Goal: Information Seeking & Learning: Stay updated

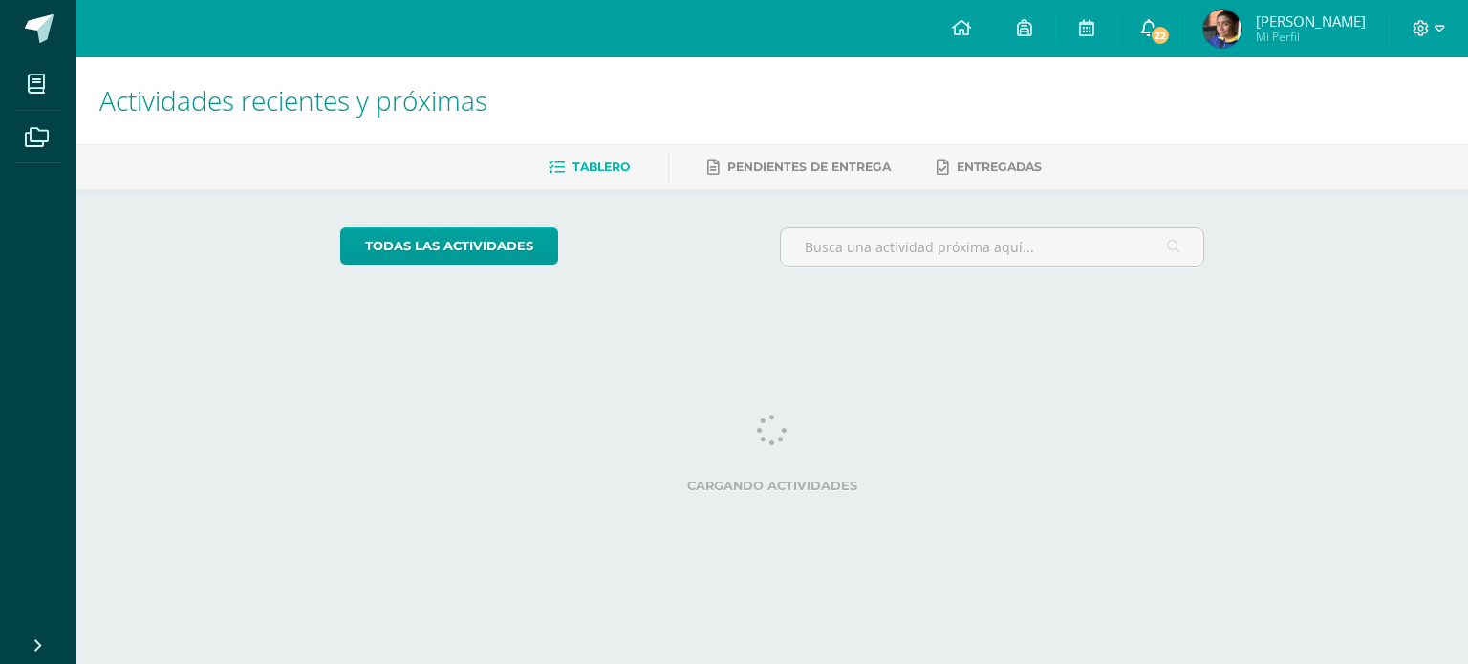
click at [1170, 32] on span "22" at bounding box center [1159, 35] width 21 height 21
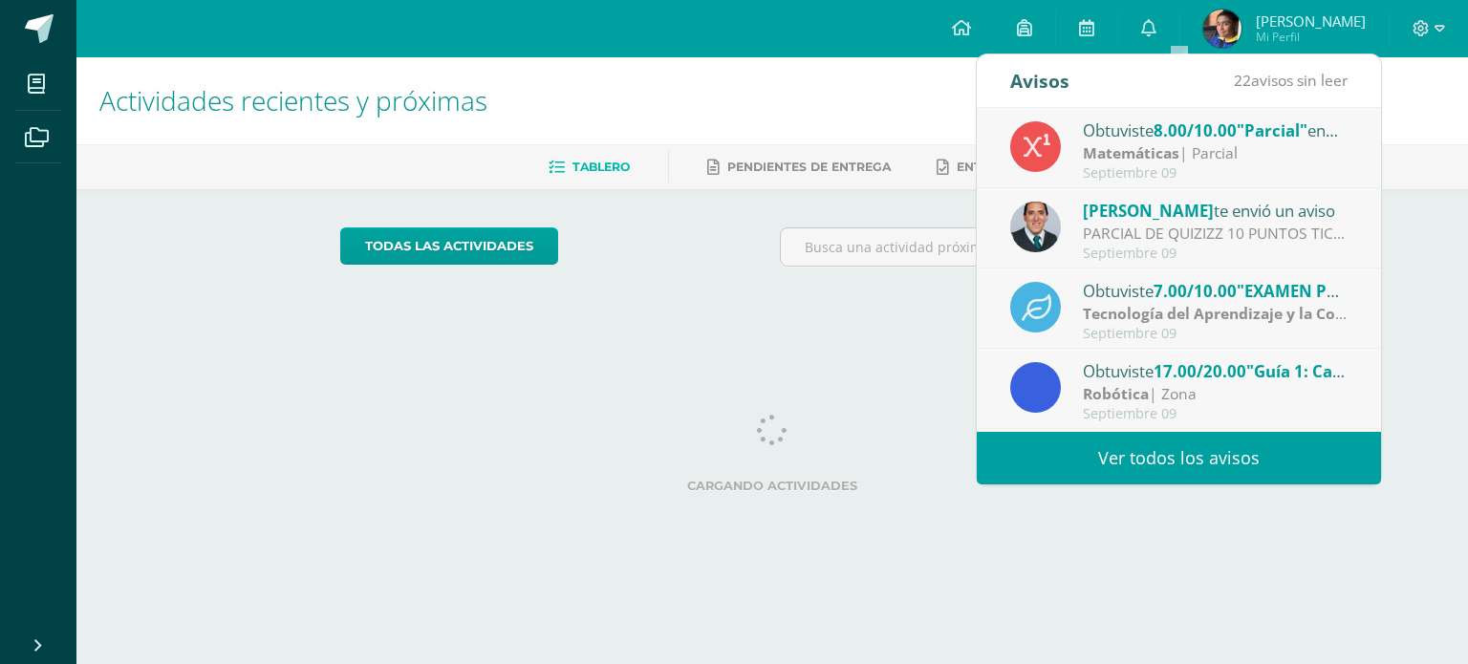
click at [1300, 226] on div "PARCIAL DE QUIZIZZ 10 PUNTOS TICS: Buenas tardes Estimados todos GRUPO PROFESOR…" at bounding box center [1216, 234] width 266 height 22
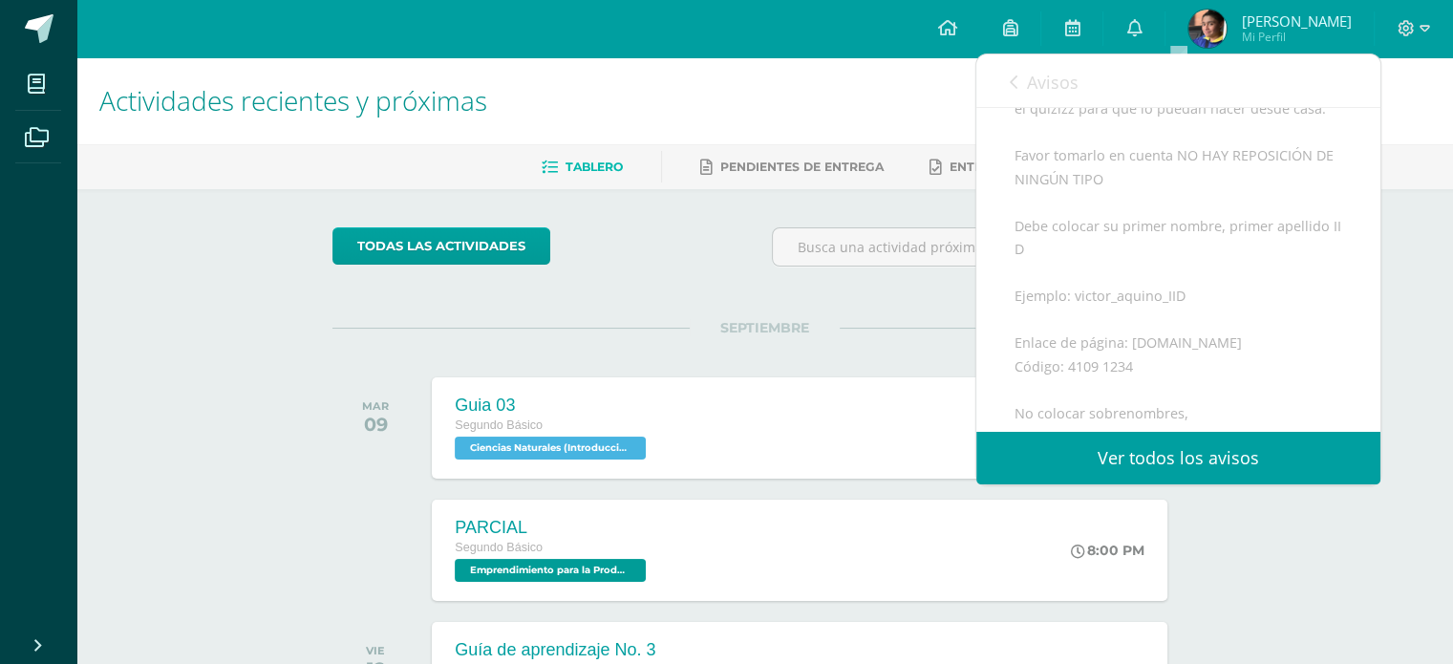
scroll to position [440, 0]
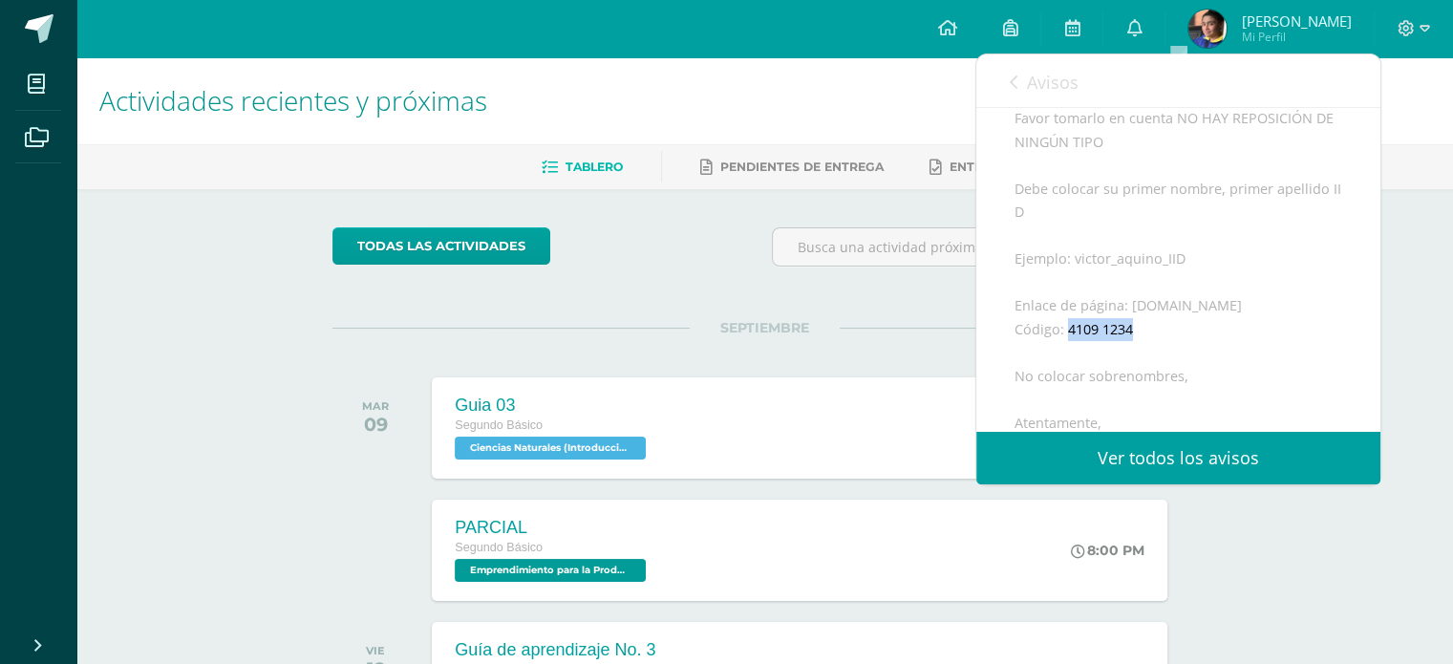
drag, startPoint x: 1066, startPoint y: 354, endPoint x: 1137, endPoint y: 361, distance: 71.1
click at [1137, 361] on div "Buenas tardes Estimados todos GRUPO PROFESOR [PERSON_NAME] Reciban un cordial s…" at bounding box center [1179, 260] width 328 height 772
copy div "4109 1234"
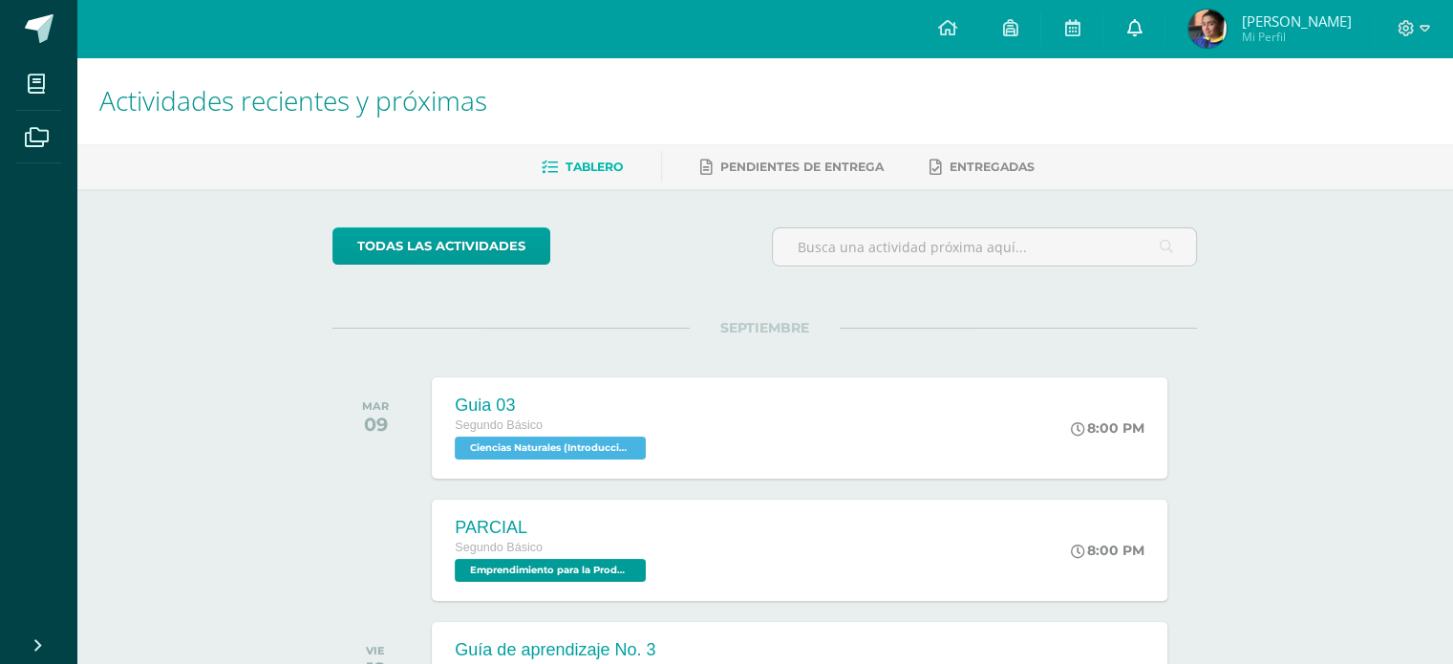
click at [1155, 23] on link "0" at bounding box center [1134, 28] width 61 height 57
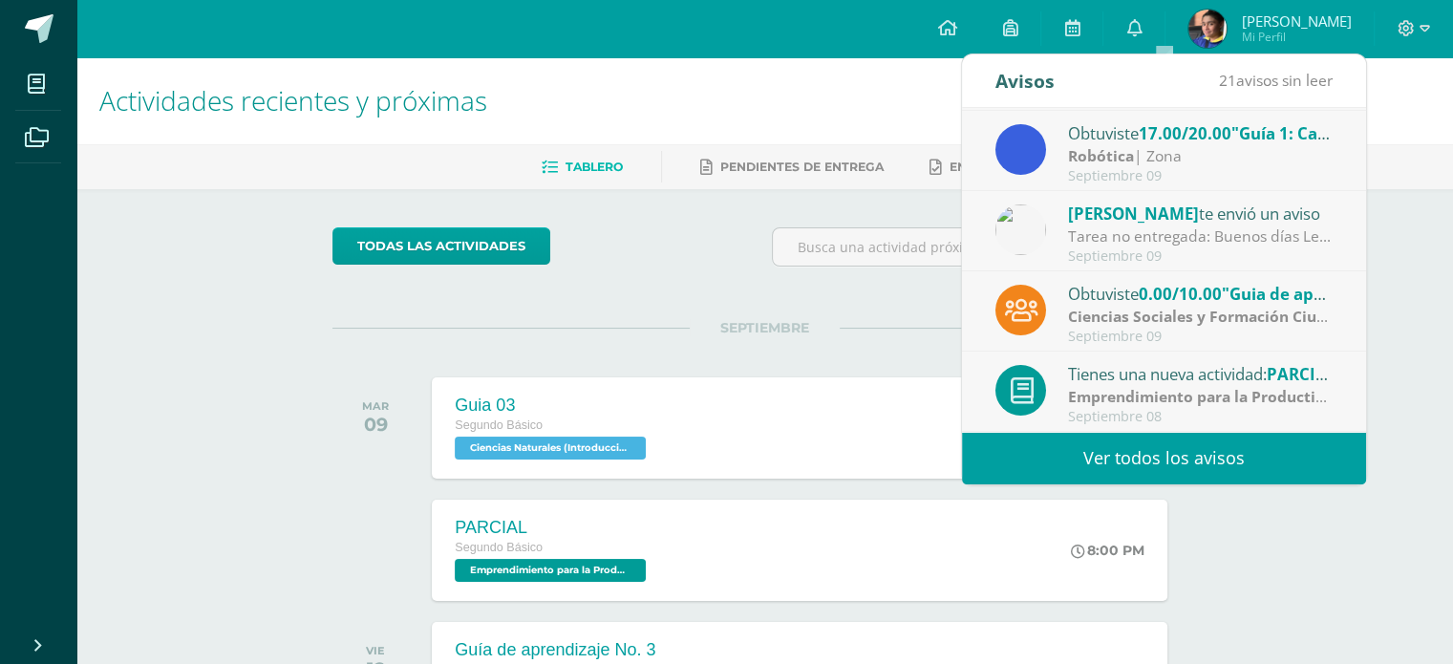
scroll to position [317, 0]
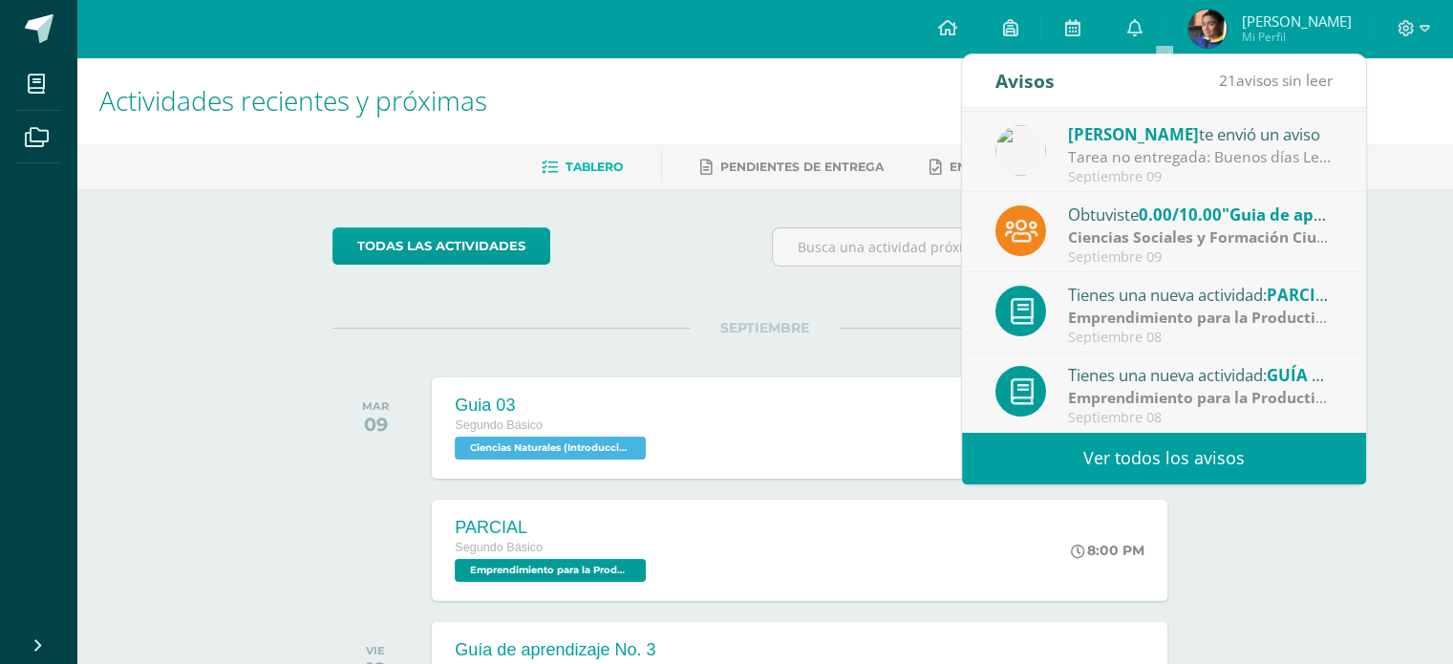
click at [1269, 454] on link "Ver todos los avisos" at bounding box center [1164, 458] width 404 height 53
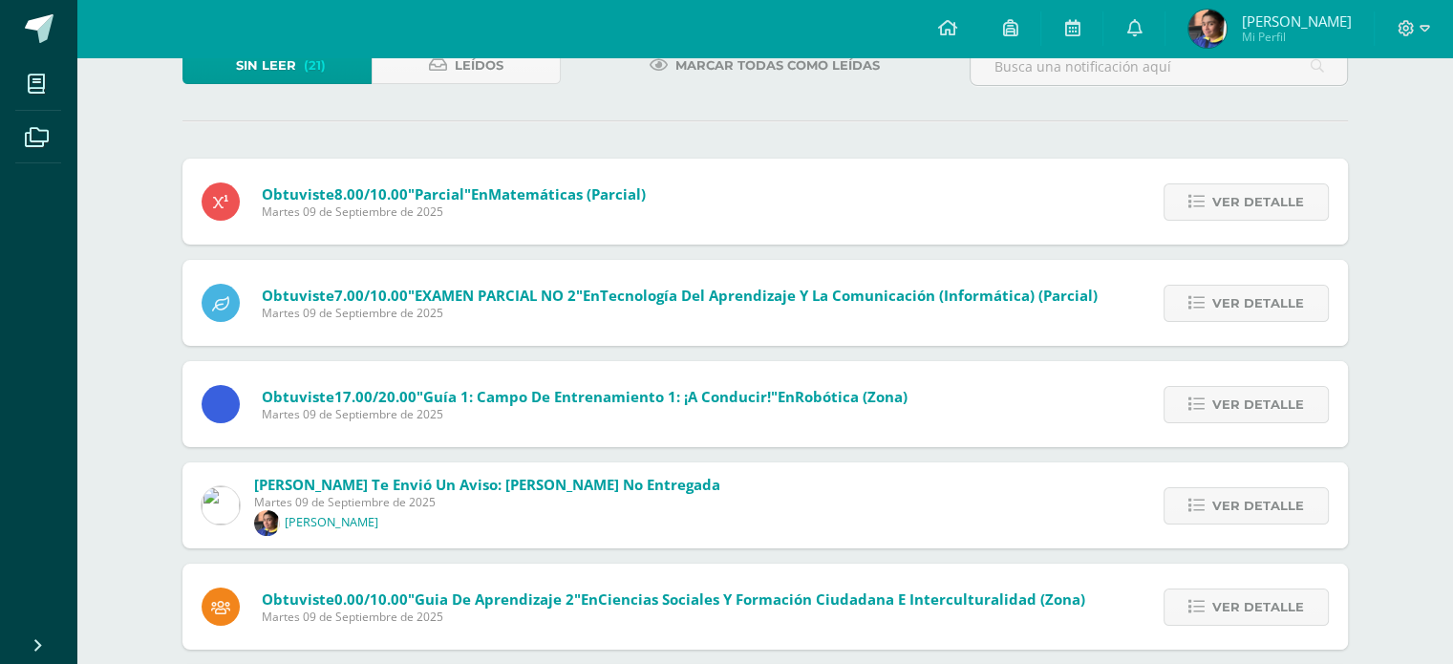
scroll to position [197, 0]
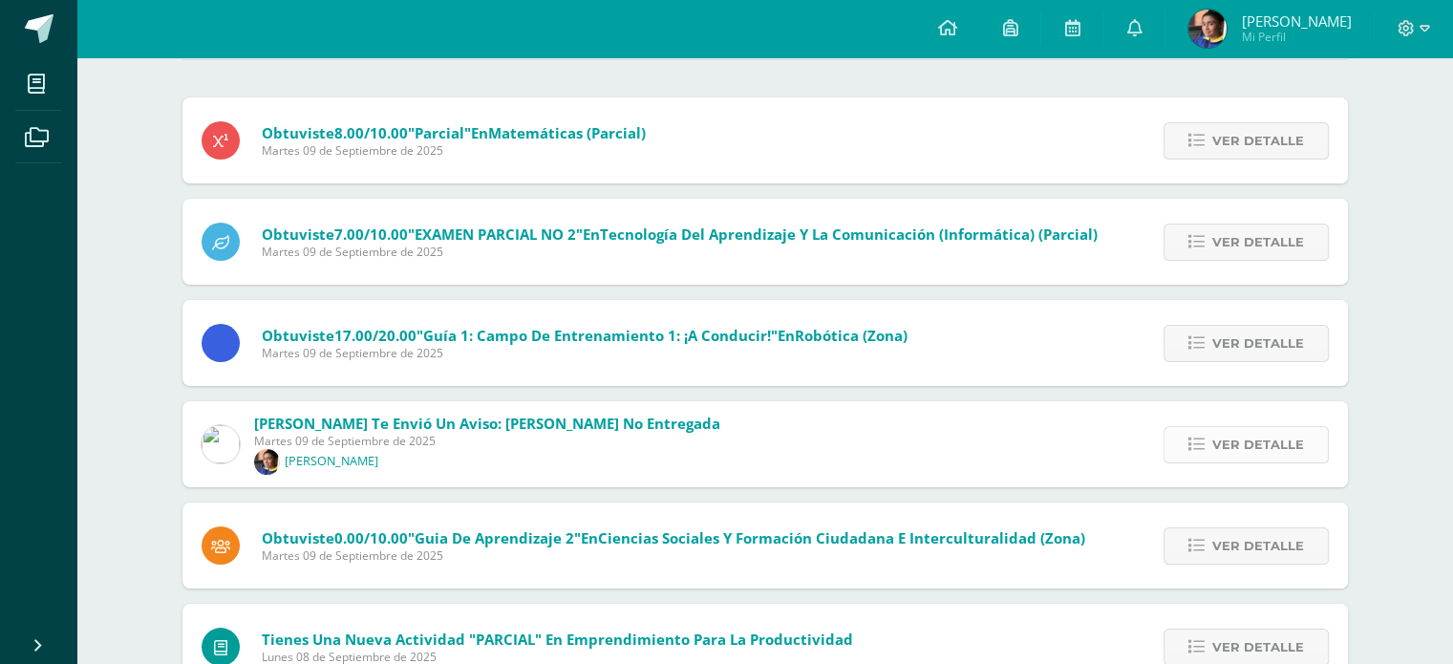
click at [1255, 439] on span "Ver detalle" at bounding box center [1259, 444] width 92 height 35
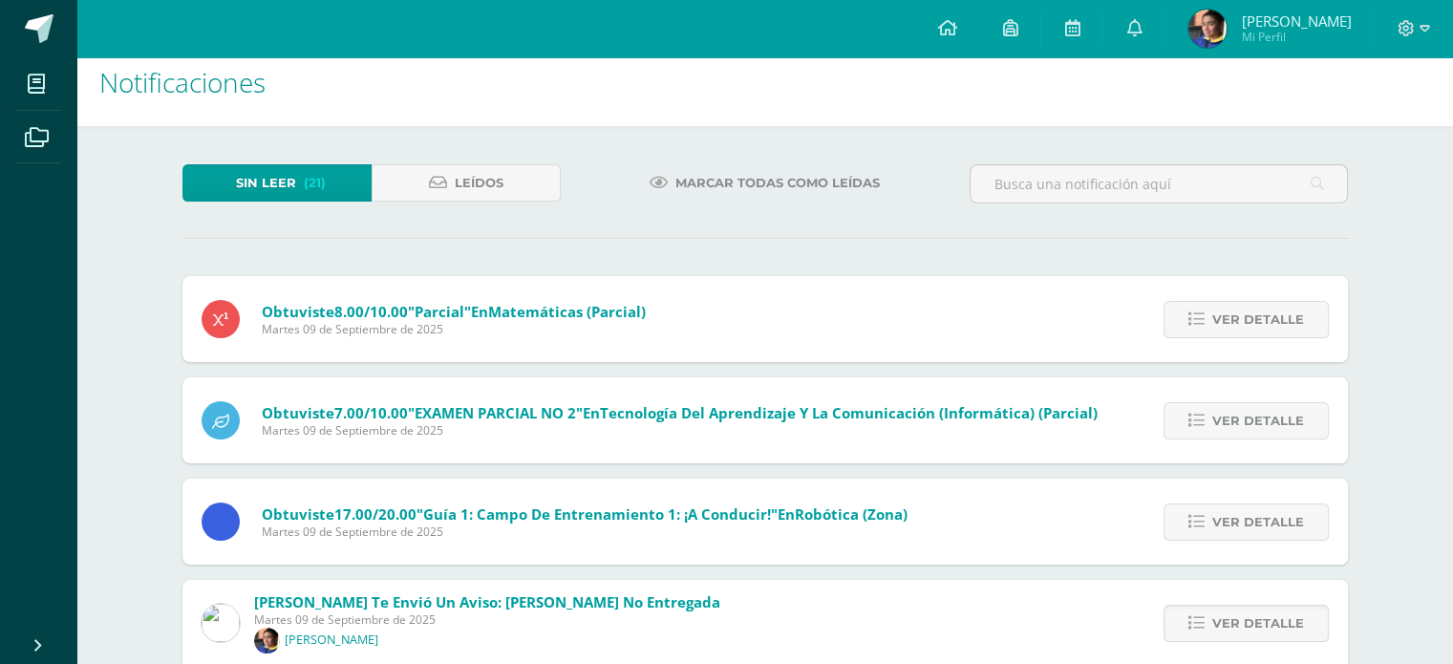
scroll to position [0, 0]
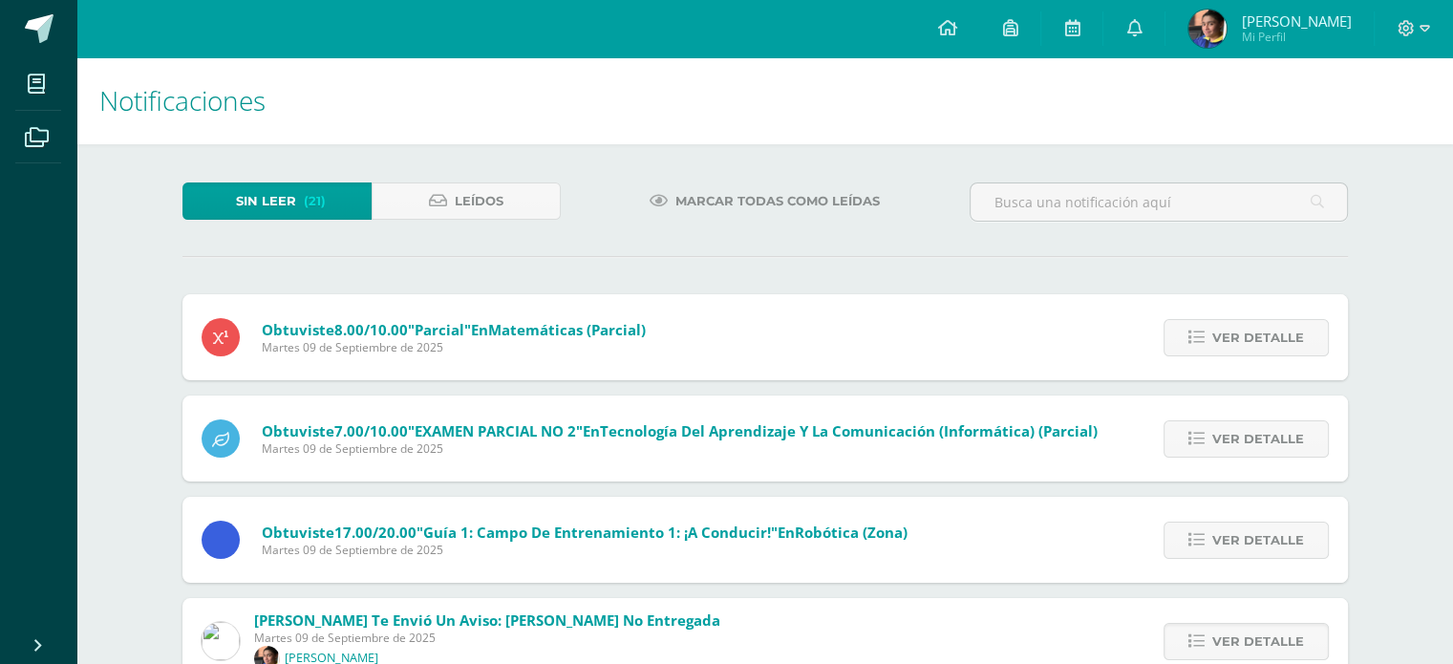
click at [781, 224] on div "Marcar todas como leídas" at bounding box center [766, 210] width 394 height 55
click at [786, 207] on span "Marcar todas como leídas" at bounding box center [778, 200] width 204 height 35
